Goal: Transaction & Acquisition: Purchase product/service

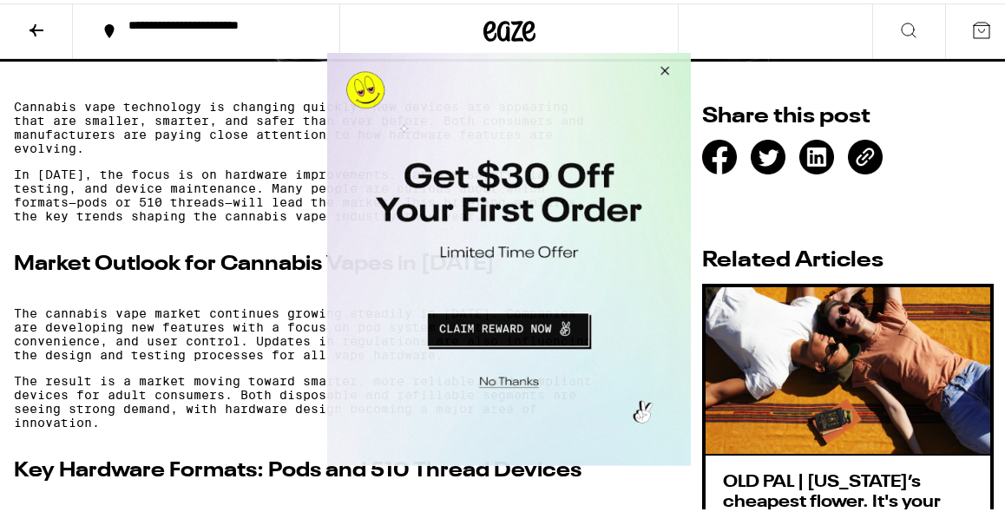
click at [663, 73] on button "Close Modal" at bounding box center [662, 73] width 47 height 42
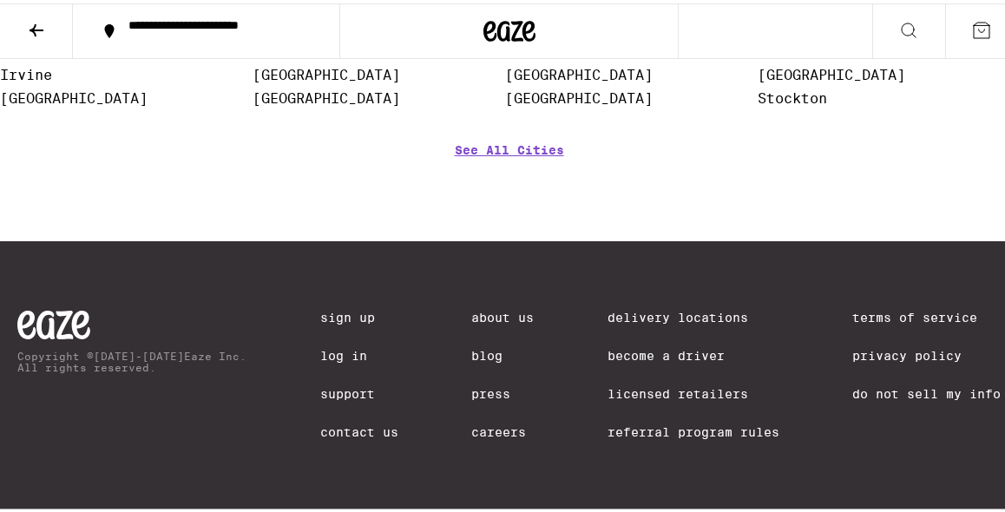
scroll to position [7064, 0]
click at [480, 307] on link "About Us" at bounding box center [502, 314] width 62 height 14
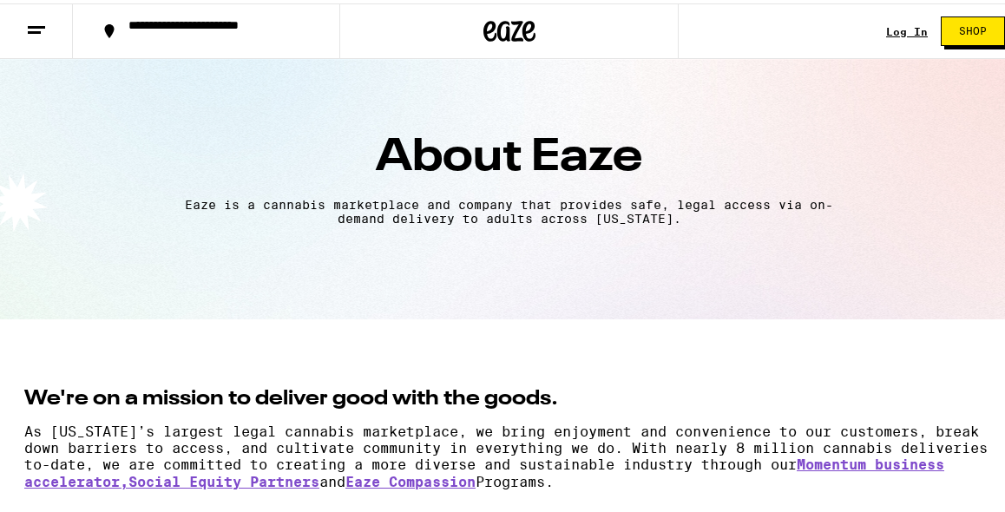
click at [480, 305] on section "About Eaze Eaze is a cannabis marketplace and company that provides safe, legal…" at bounding box center [509, 186] width 1018 height 260
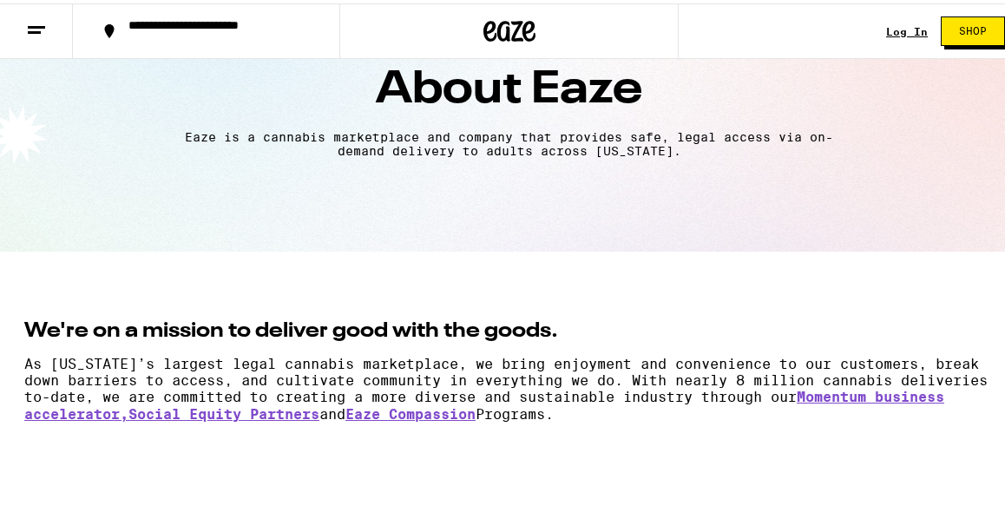
scroll to position [70, 0]
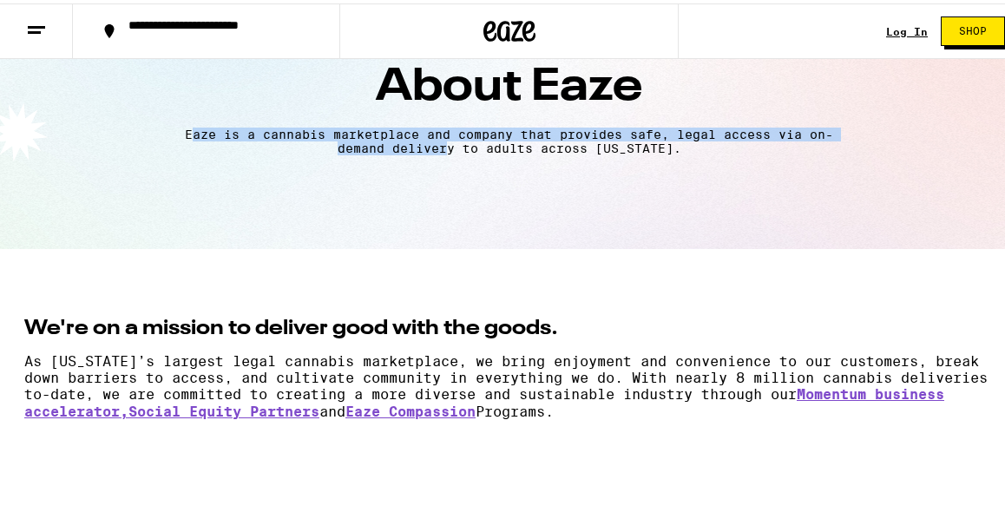
drag, startPoint x: 180, startPoint y: 134, endPoint x: 440, endPoint y: 139, distance: 259.5
click at [440, 139] on p "Eaze is a cannabis marketplace and company that provides safe, legal access via…" at bounding box center [509, 138] width 666 height 28
drag, startPoint x: 171, startPoint y: 131, endPoint x: 673, endPoint y: 149, distance: 502.7
click at [673, 149] on div "Eaze is a cannabis marketplace and company that provides safe, legal access via…" at bounding box center [509, 138] width 966 height 28
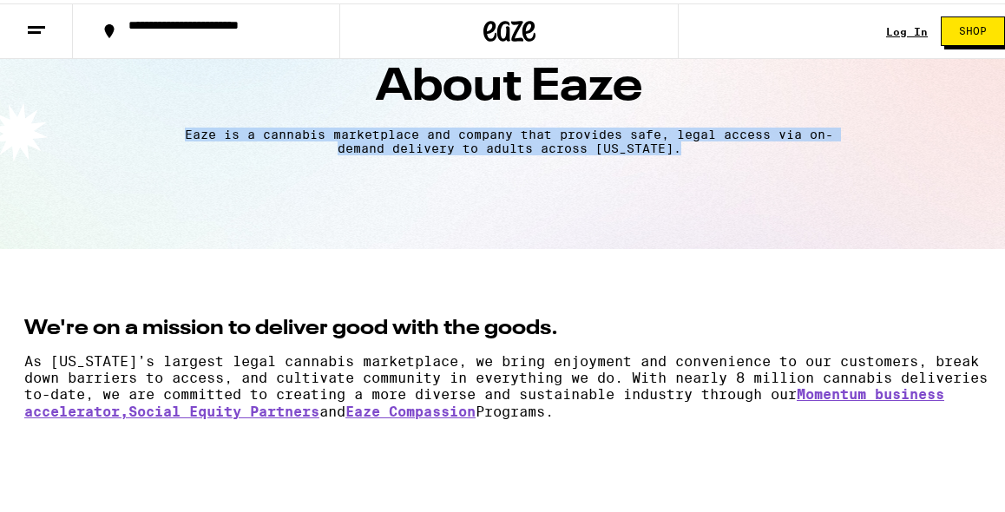
copy p "Eaze is a cannabis marketplace and company that provides safe, legal access via…"
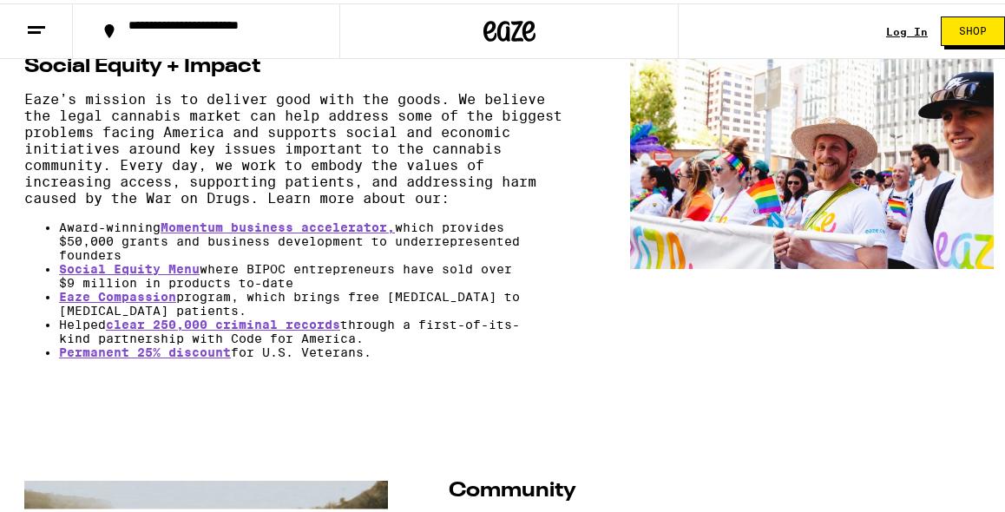
scroll to position [557, 0]
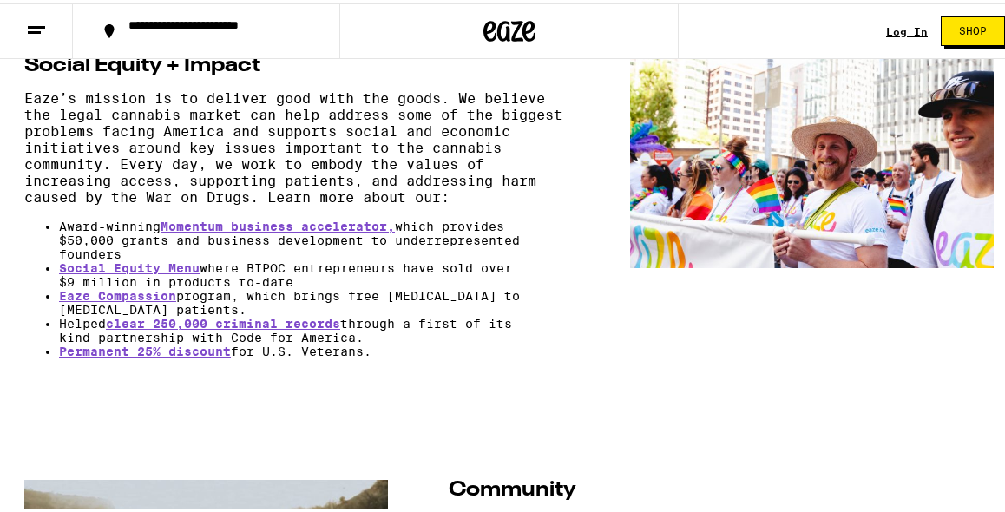
drag, startPoint x: 23, startPoint y: 98, endPoint x: 451, endPoint y: 382, distance: 514.0
copy div "Eaze’s mission is to deliver good with the goods. We believe the legal cannabis…"
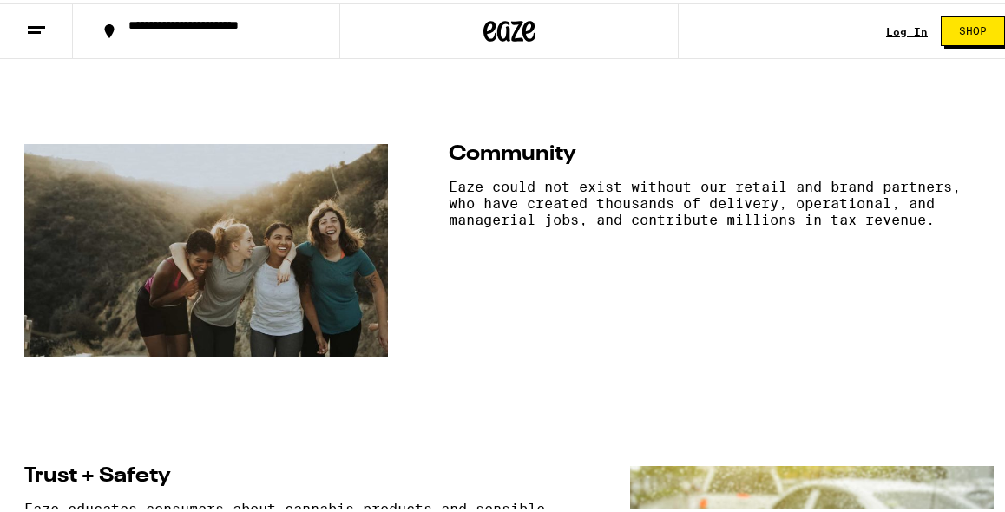
scroll to position [978, 0]
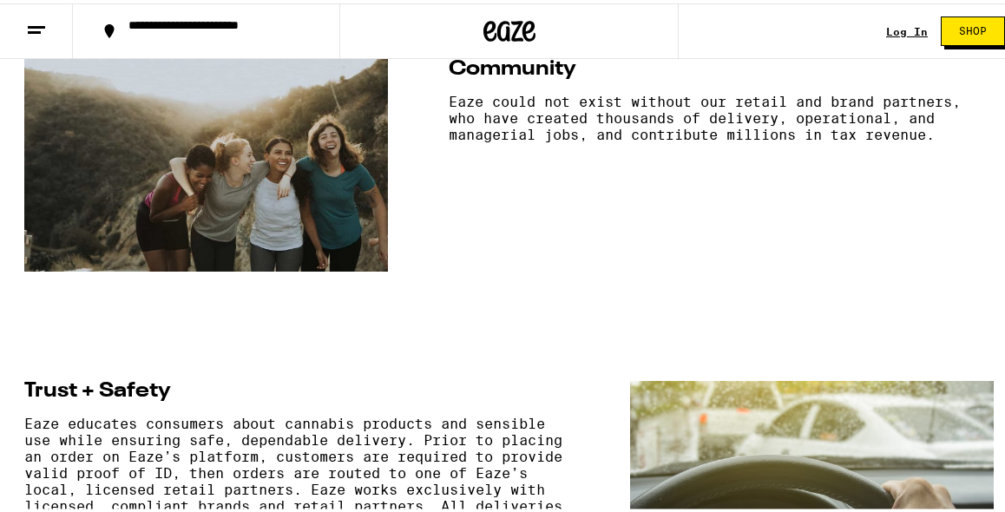
click at [585, 318] on section "Social Equity + Impact Eaze’s mission is to deliver good with the goods. We bel…" at bounding box center [509, 445] width 1018 height 1629
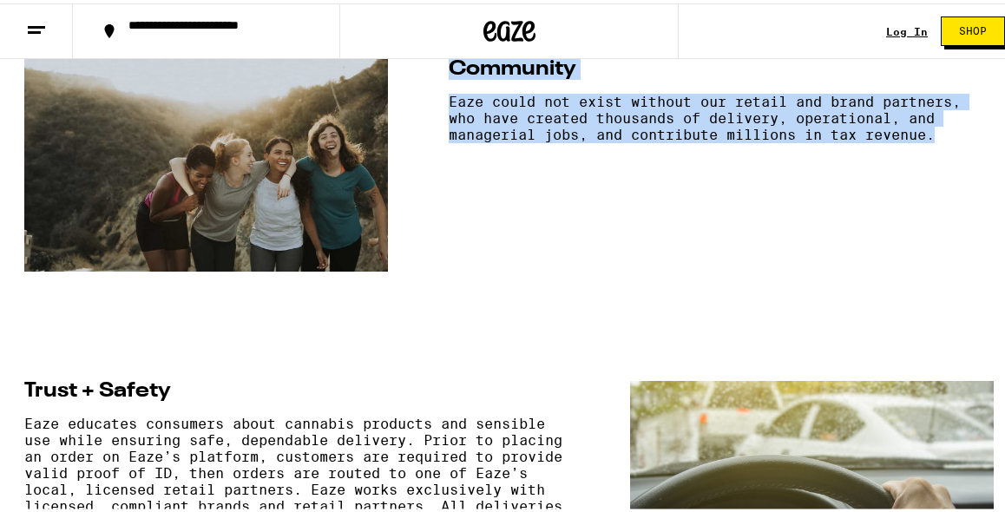
drag, startPoint x: 438, startPoint y: 103, endPoint x: 952, endPoint y: 190, distance: 520.9
click at [952, 190] on div "Community Eaze could not exist without our retail and brand partners, who have …" at bounding box center [508, 162] width 969 height 213
copy div "Community Eaze could not exist without our retail and brand partners, who have …"
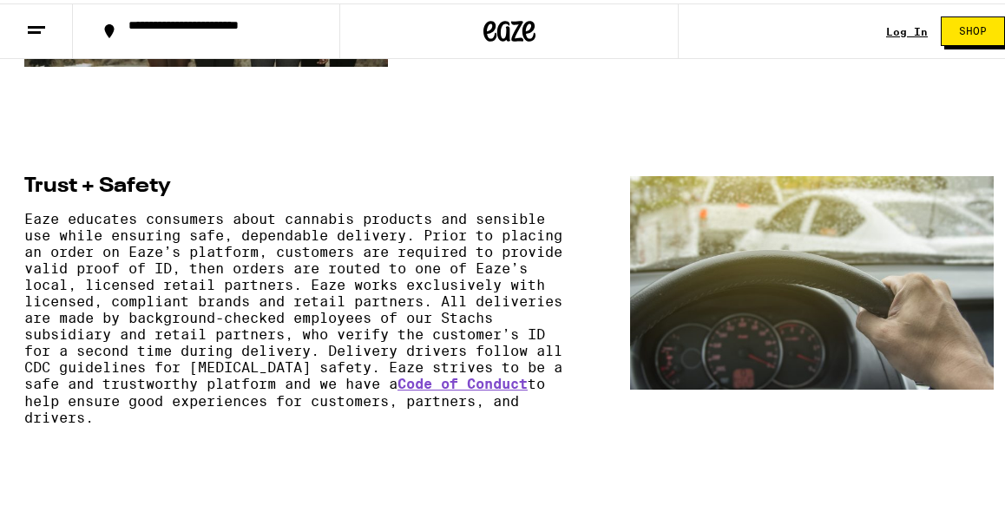
click at [343, 331] on p "Eaze educates consumers about cannabis products and sensible use while ensuring…" at bounding box center [296, 314] width 545 height 215
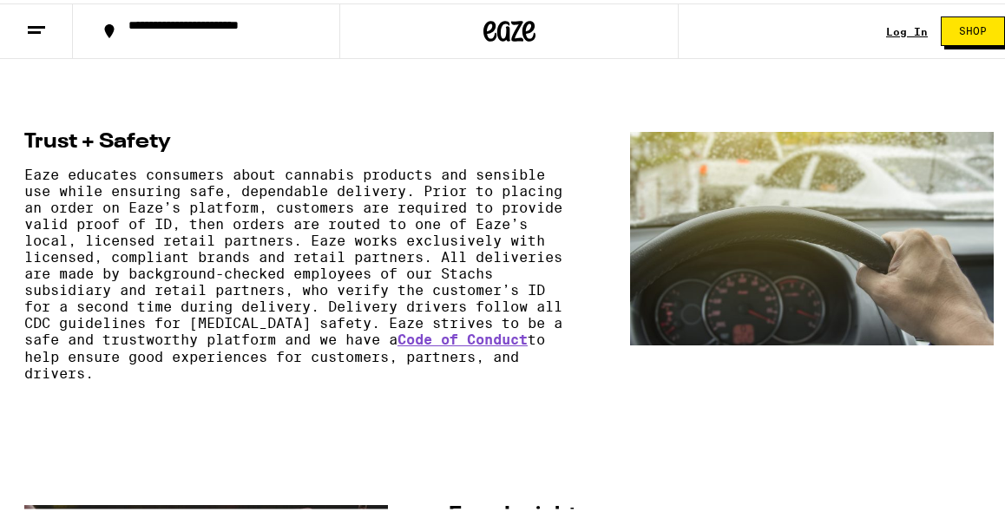
click at [155, 247] on p "Eaze educates consumers about cannabis products and sensible use while ensuring…" at bounding box center [296, 270] width 545 height 215
drag, startPoint x: 37, startPoint y: 174, endPoint x: 538, endPoint y: 427, distance: 561.1
click at [538, 392] on div "Trust + Safety Eaze educates consumers about cannabis products and sensible use…" at bounding box center [296, 260] width 545 height 264
copy div "Trust + Safety Eaze educates consumers about cannabis products and sensible use…"
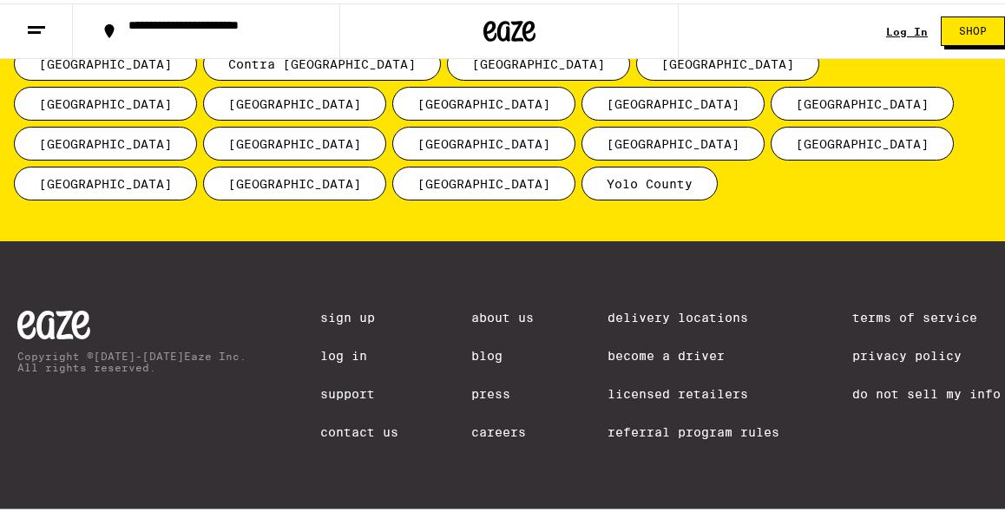
scroll to position [2481, 0]
click at [484, 384] on link "Press" at bounding box center [502, 391] width 62 height 14
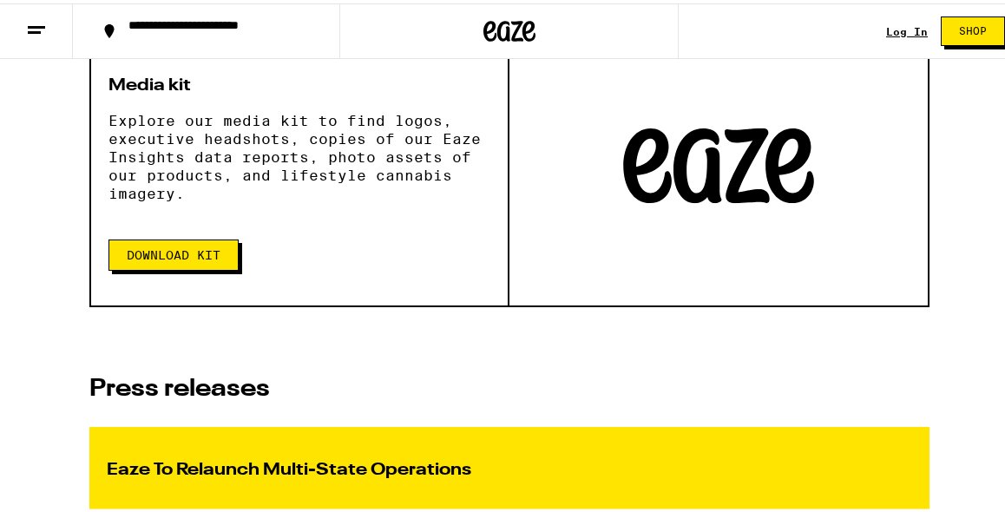
scroll to position [471, 0]
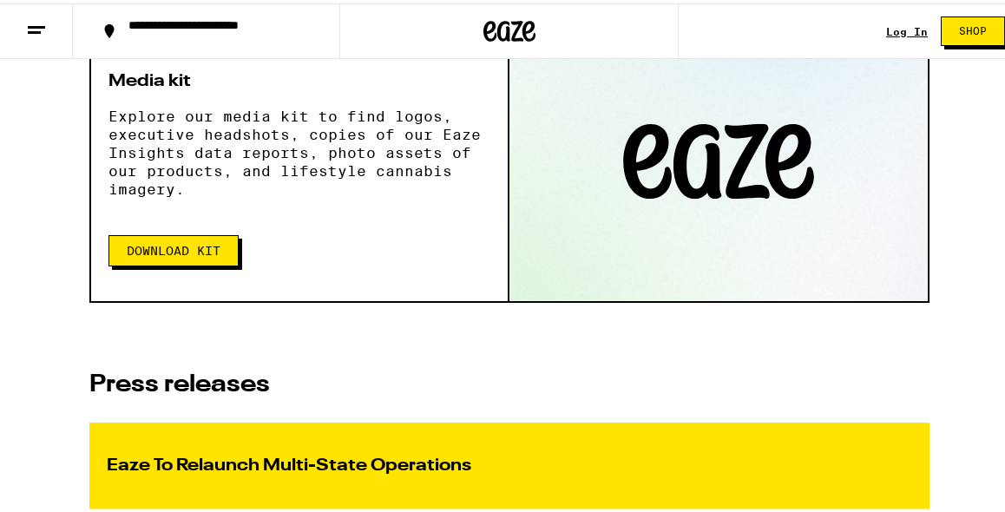
click at [193, 242] on span "Download kit" at bounding box center [174, 247] width 94 height 12
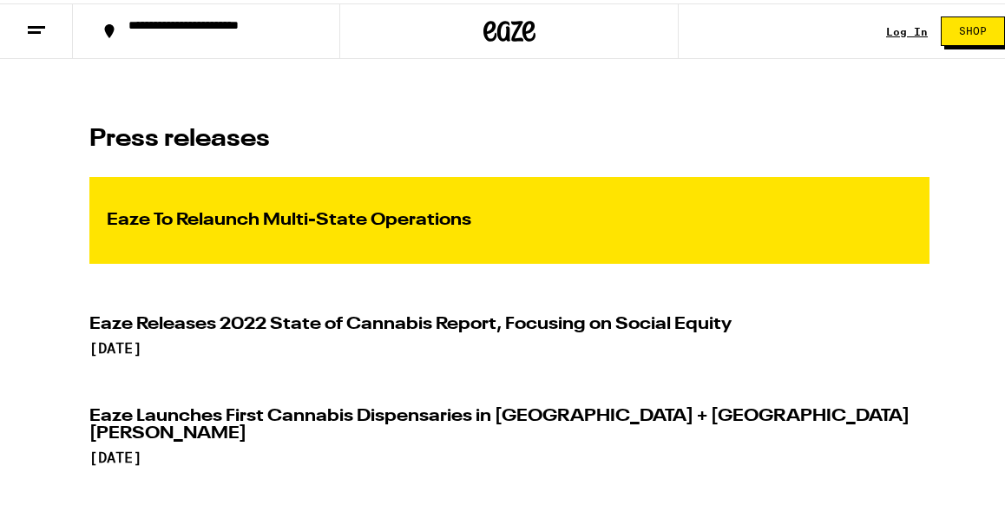
scroll to position [718, 0]
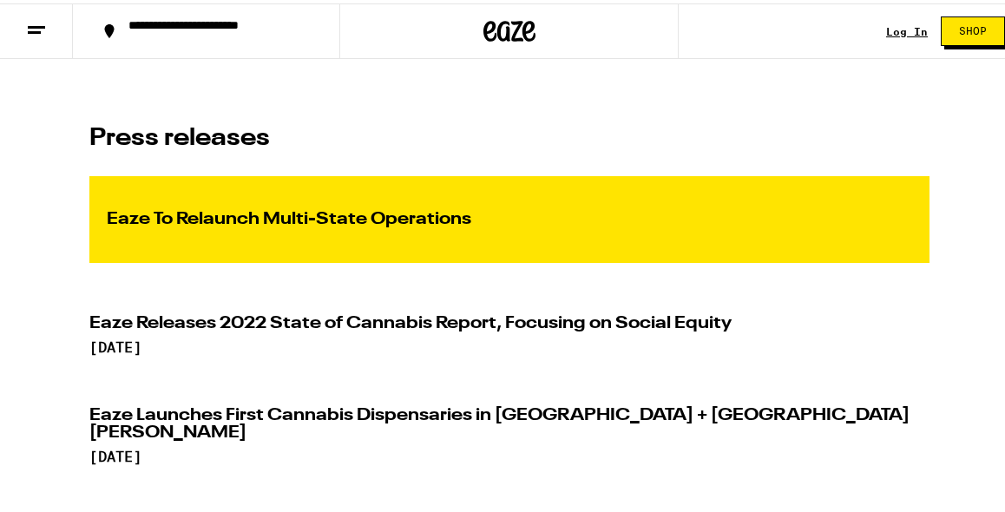
click at [266, 256] on div "Eaze To Relaunch Multi-State Operations November 12, 2024" at bounding box center [509, 216] width 840 height 87
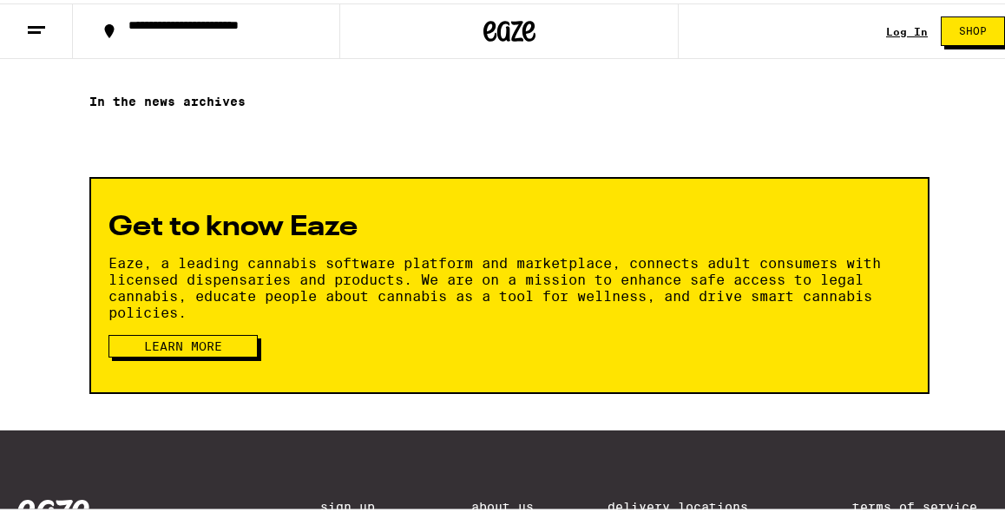
scroll to position [2219, 0]
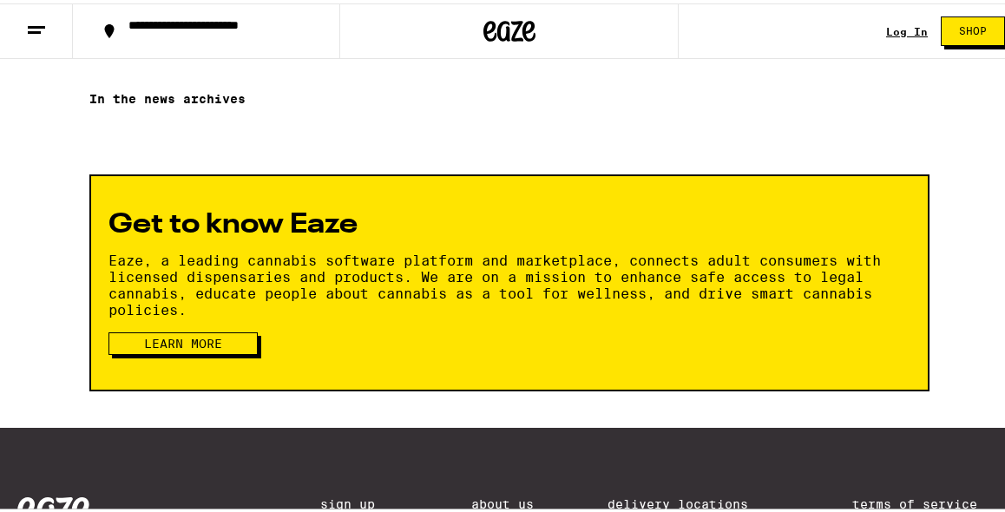
click at [215, 329] on button "Learn more" at bounding box center [182, 340] width 149 height 23
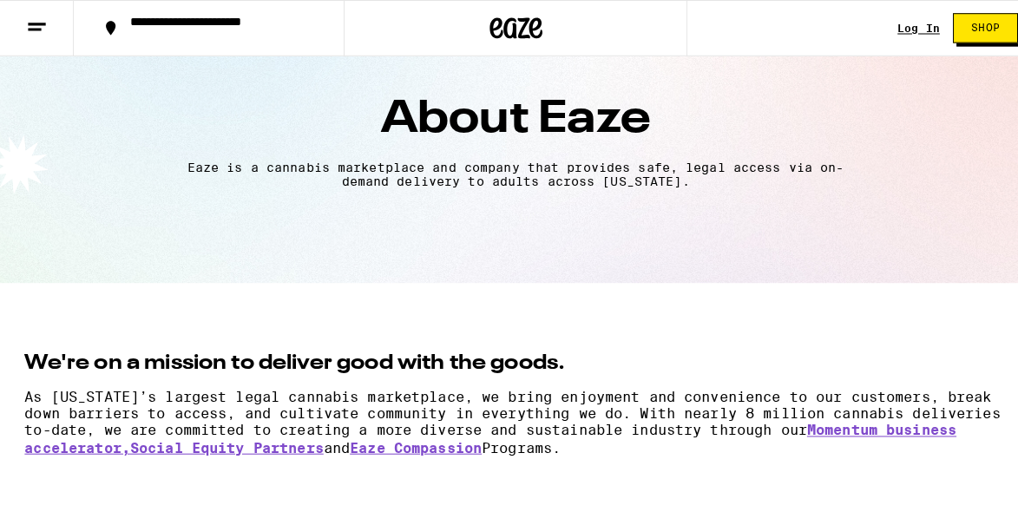
scroll to position [45, 0]
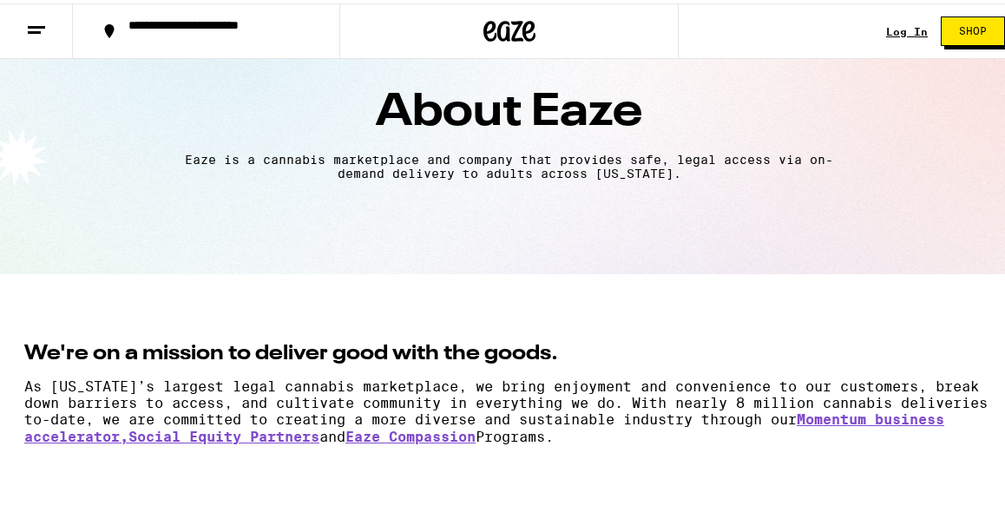
click at [44, 34] on icon at bounding box center [36, 26] width 21 height 21
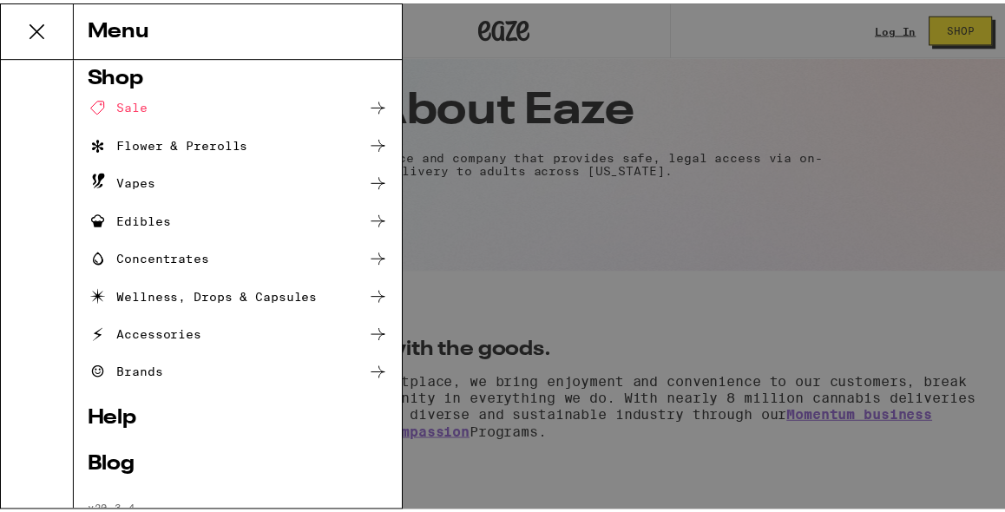
scroll to position [169, 0]
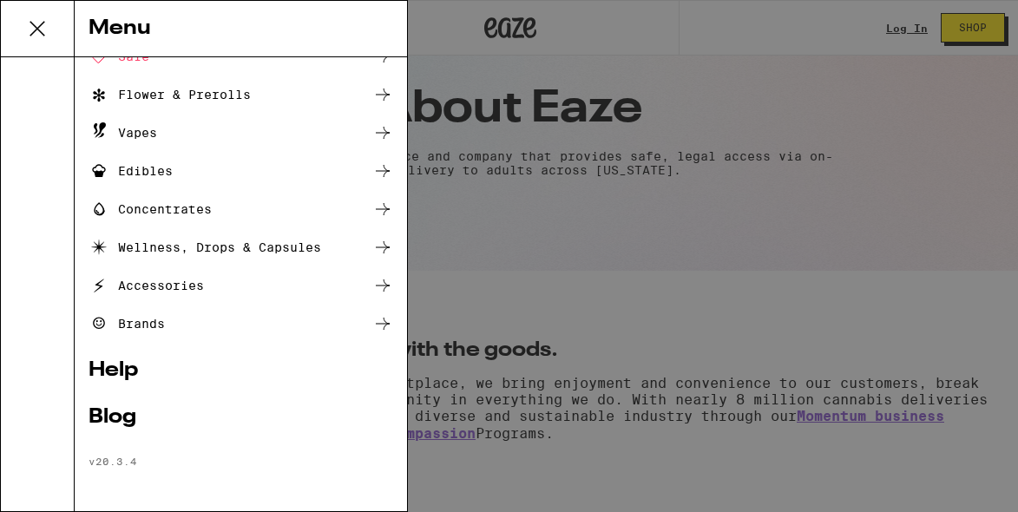
click at [372, 239] on icon at bounding box center [382, 247] width 21 height 21
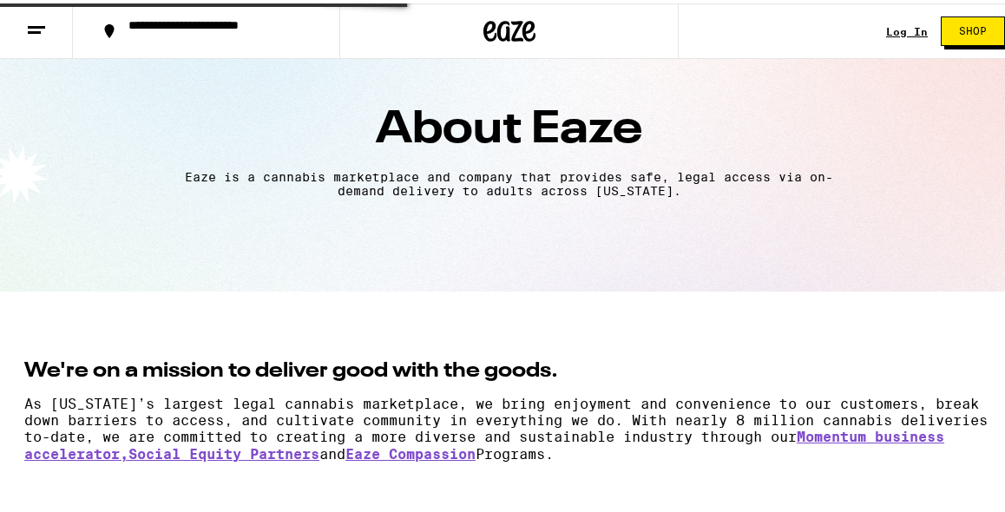
scroll to position [35, 0]
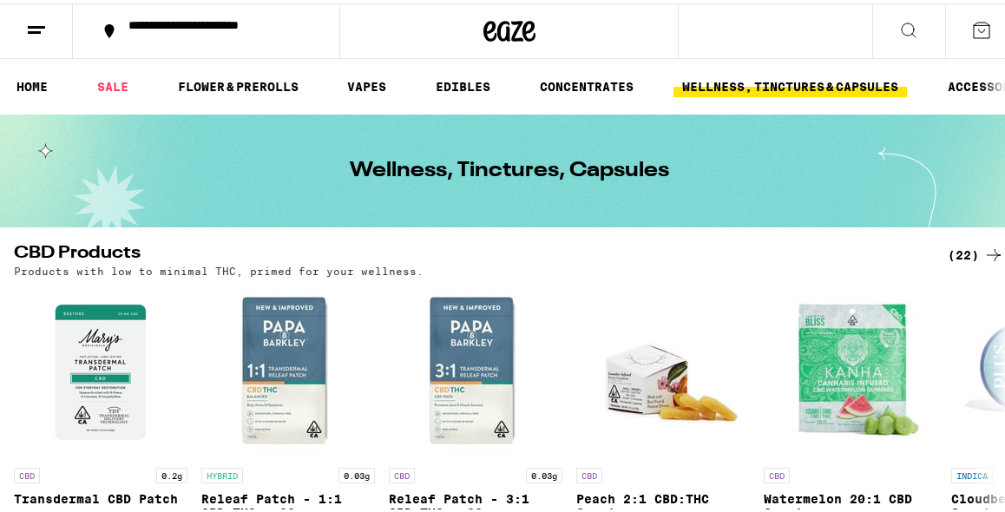
click at [496, 25] on icon at bounding box center [509, 27] width 26 height 21
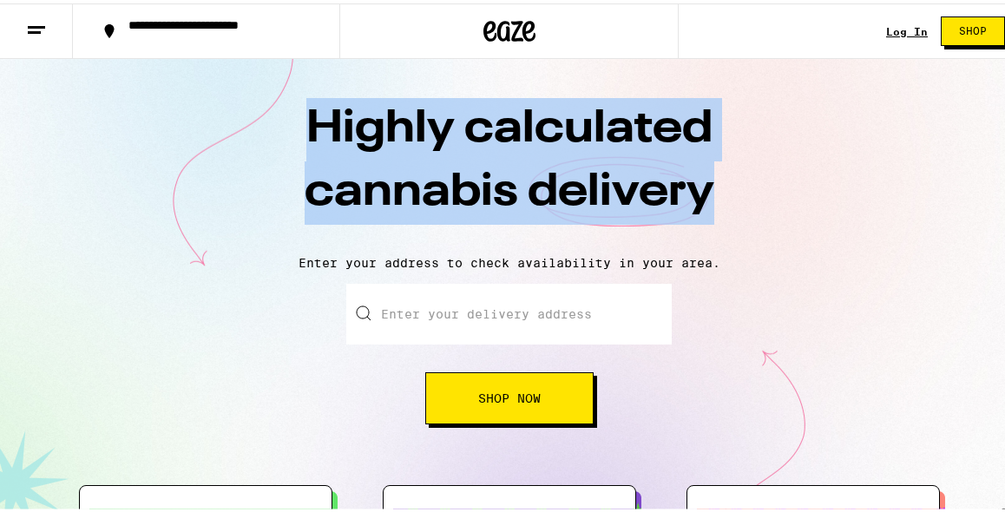
drag, startPoint x: 298, startPoint y: 126, endPoint x: 738, endPoint y: 192, distance: 444.0
click at [738, 192] on h1 "Highly calculated cannabis delivery" at bounding box center [509, 167] width 607 height 144
copy h1 "Highly calculated cannabis delivery"
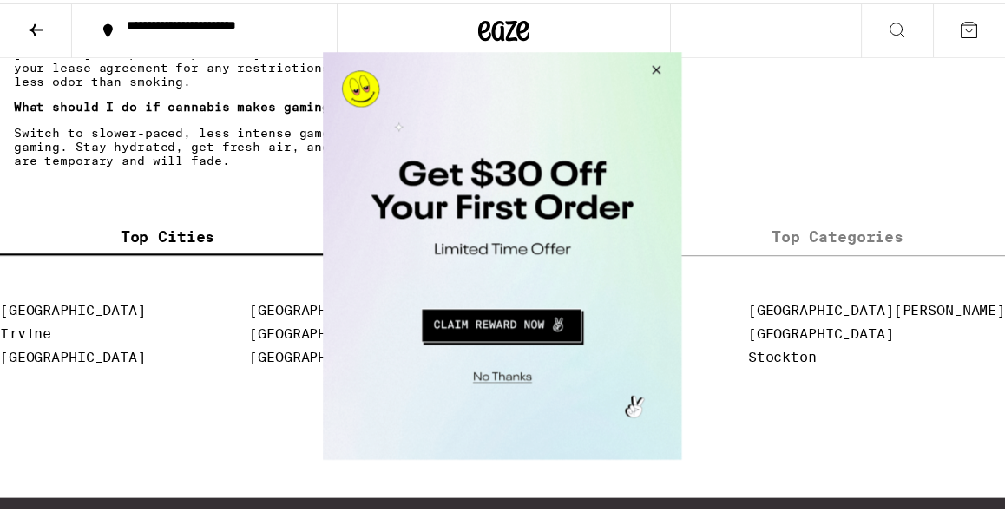
scroll to position [5340, 0]
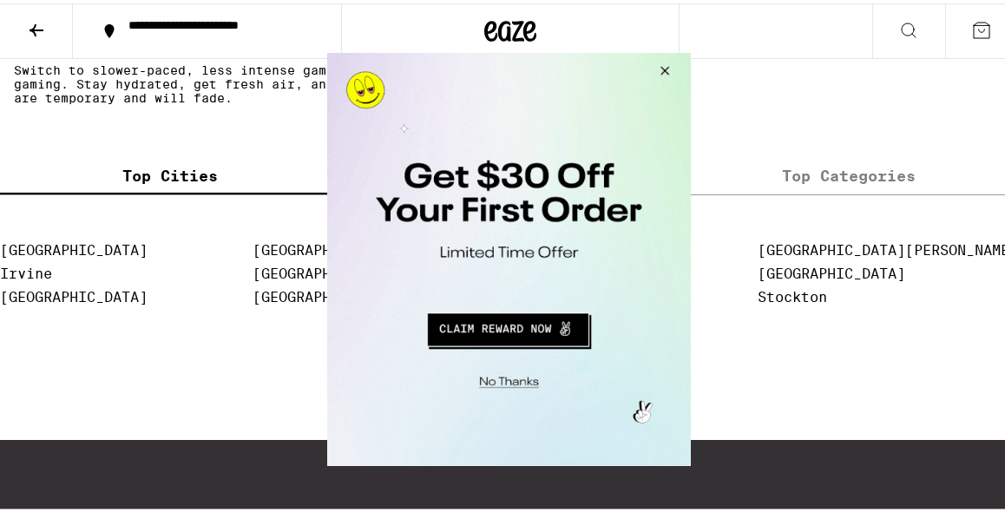
click at [667, 63] on button "Close Modal" at bounding box center [662, 73] width 47 height 42
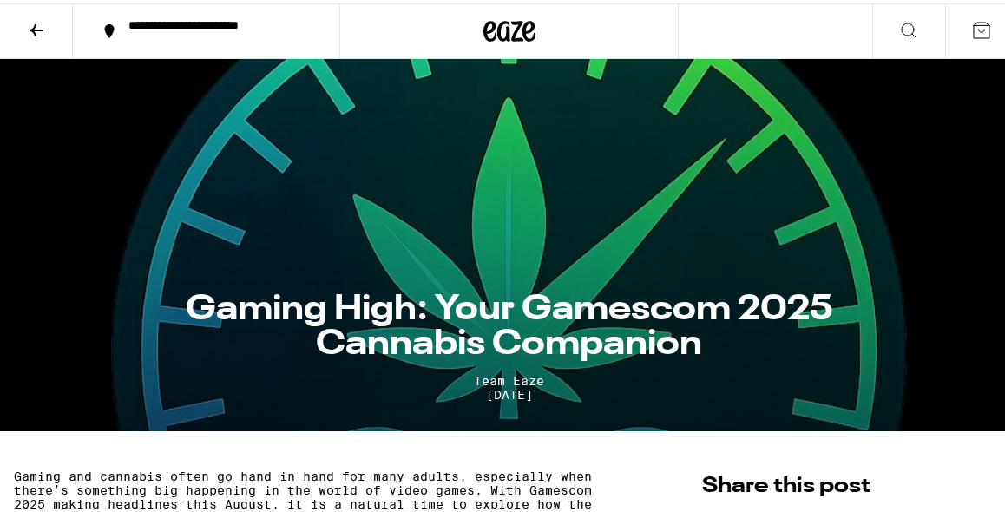
scroll to position [0, 0]
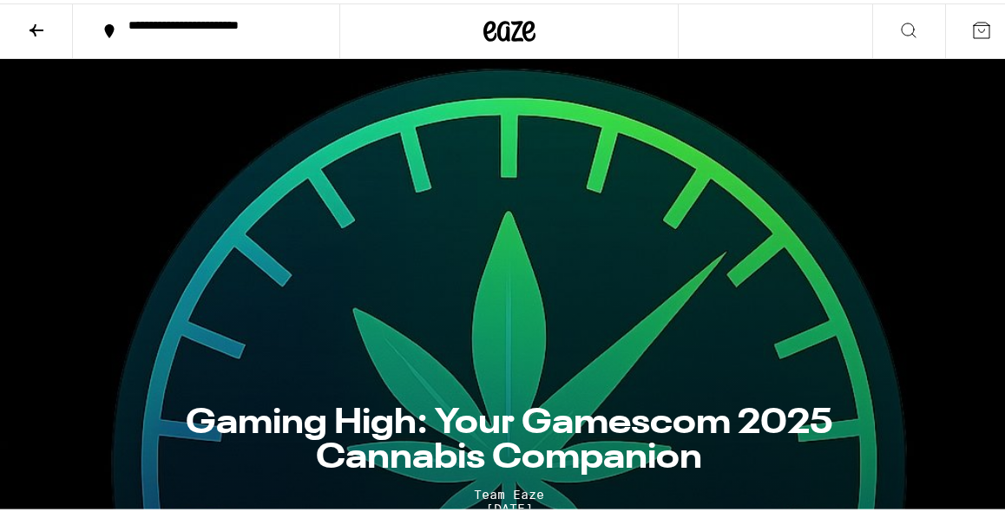
click at [474, 11] on div at bounding box center [508, 28] width 339 height 56
click at [488, 36] on icon at bounding box center [509, 27] width 52 height 31
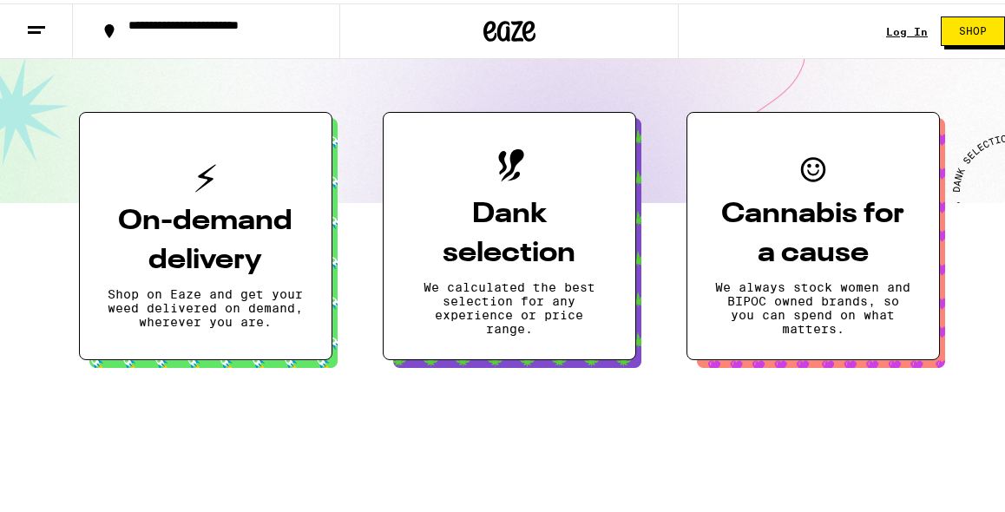
scroll to position [389, 0]
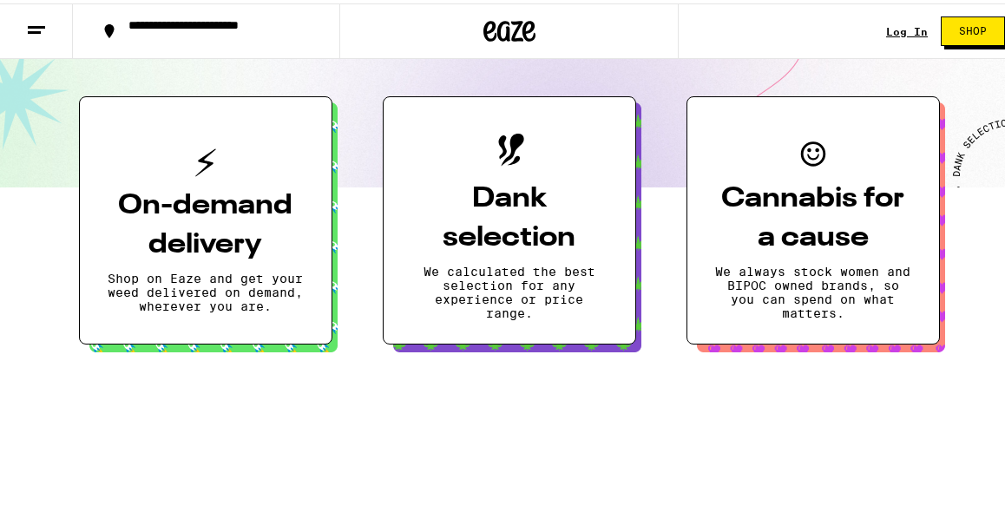
click at [495, 230] on h3 "Dank selection" at bounding box center [509, 215] width 196 height 78
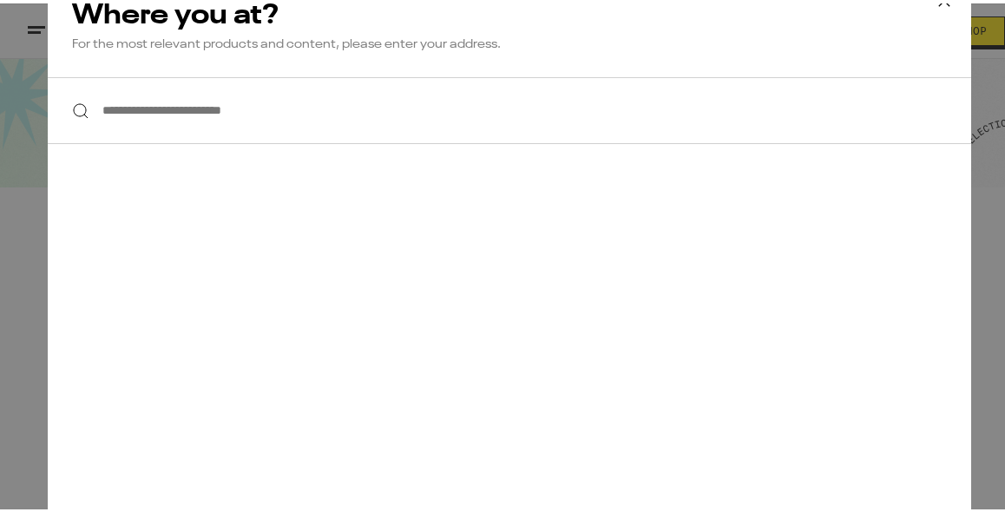
click at [425, 191] on div "**********" at bounding box center [509, 255] width 923 height 571
click at [351, 116] on input "**********" at bounding box center [509, 107] width 923 height 67
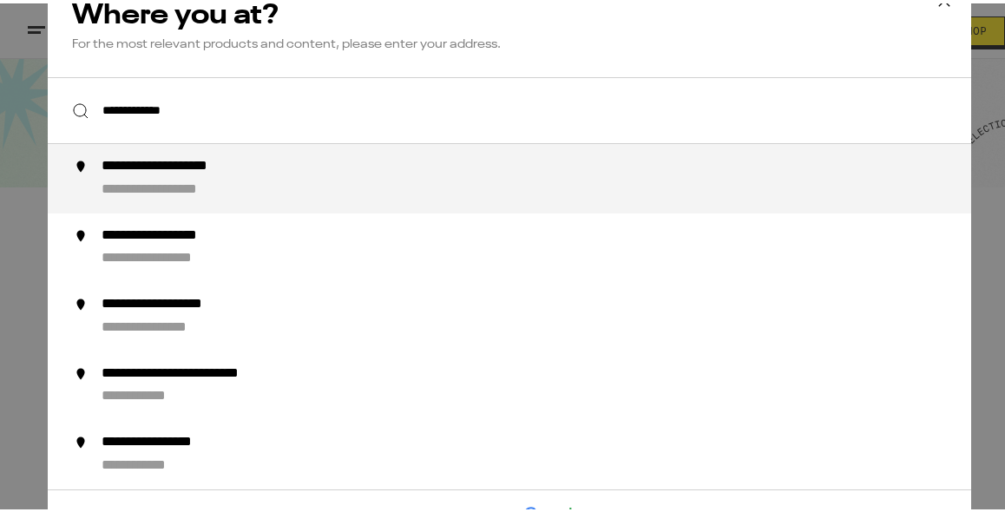
click at [352, 170] on div "**********" at bounding box center [543, 175] width 885 height 42
type input "**********"
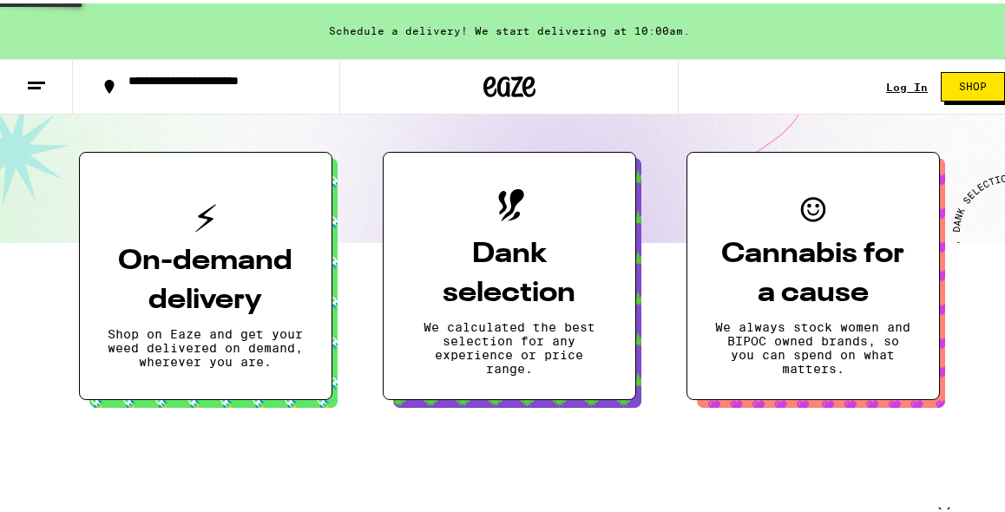
scroll to position [444, 0]
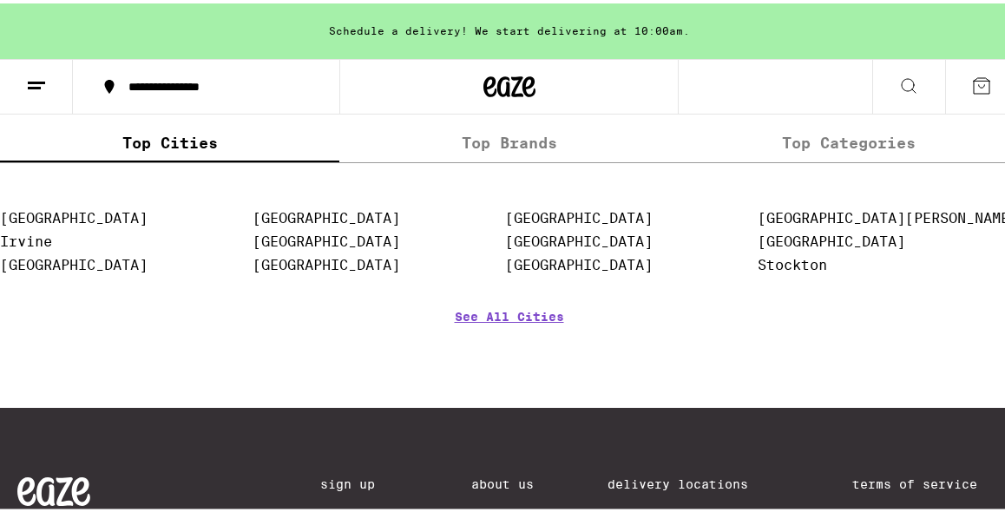
scroll to position [7227, 0]
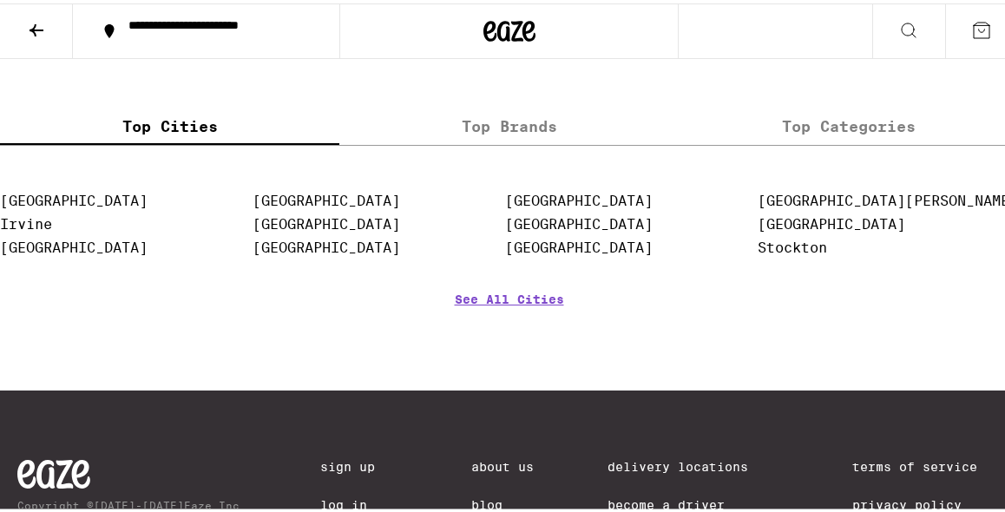
scroll to position [3045, 0]
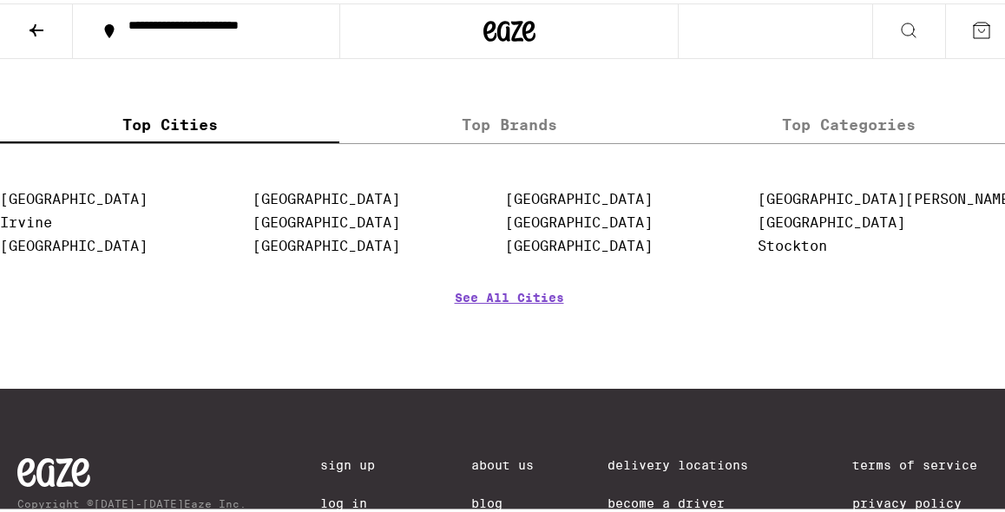
click at [512, 140] on label "Top Brands" at bounding box center [508, 120] width 339 height 37
click at [0, 0] on input "Top Brands" at bounding box center [0, 0] width 0 height 0
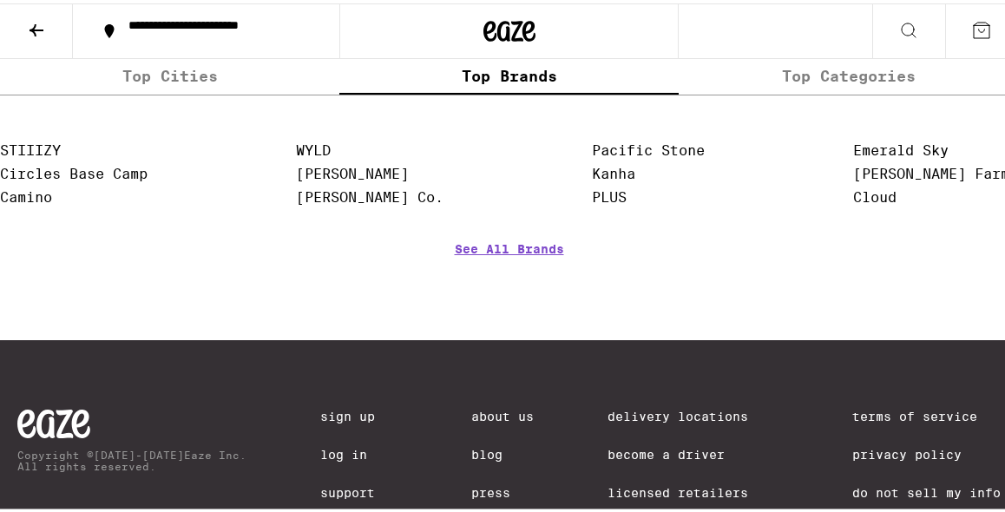
scroll to position [3097, 0]
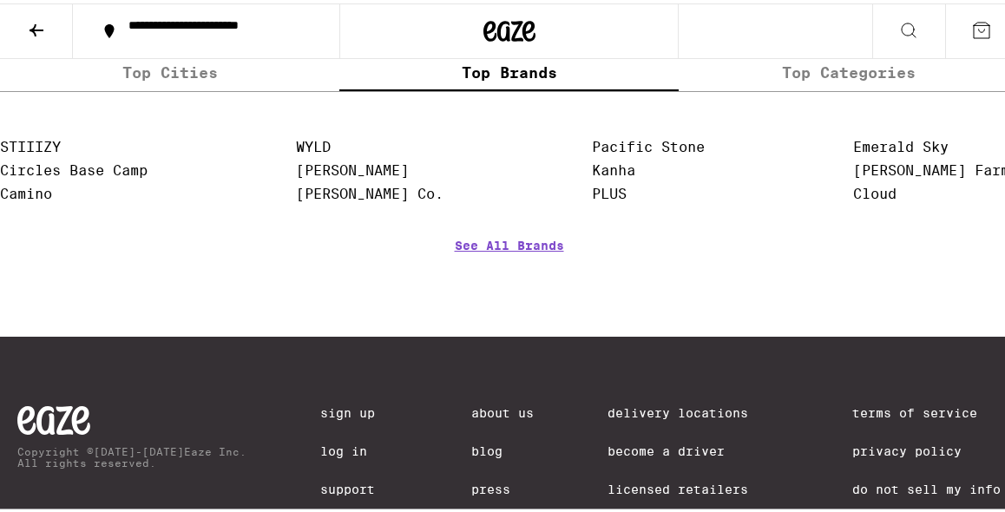
click at [781, 88] on label "Top Categories" at bounding box center [848, 68] width 339 height 37
click at [0, 0] on input "Top Categories" at bounding box center [0, 0] width 0 height 0
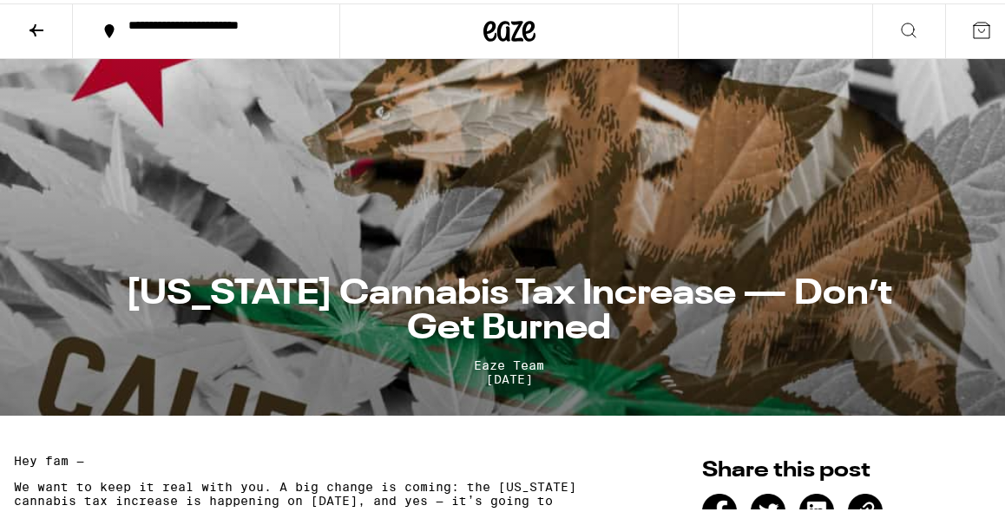
scroll to position [0, 0]
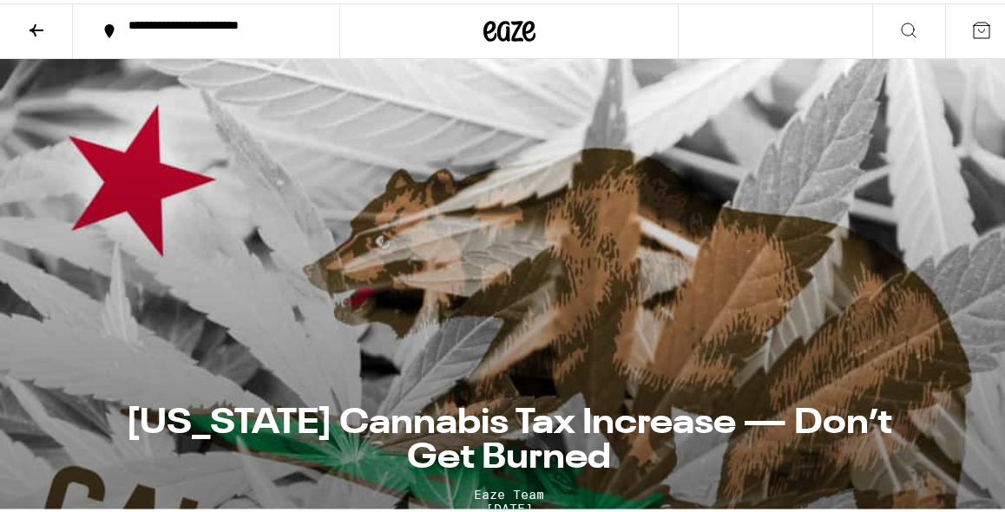
click at [446, 10] on div at bounding box center [508, 28] width 339 height 56
click at [445, 43] on div at bounding box center [508, 28] width 339 height 56
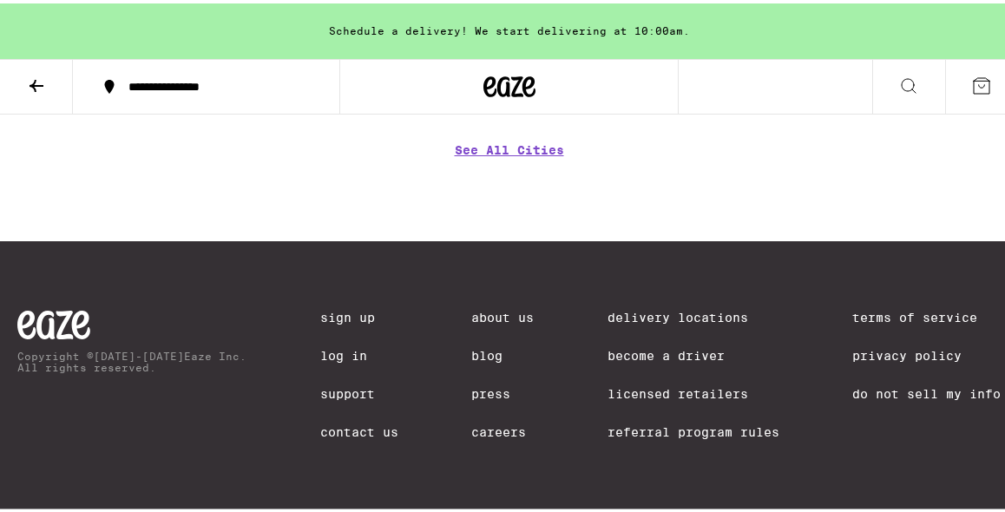
scroll to position [10391, 0]
drag, startPoint x: 14, startPoint y: 219, endPoint x: 170, endPoint y: 486, distance: 309.5
copy p "Loremips dol sitam cons a elit-seddoe temporinci utla’e do mag al eni adminimve…"
